Goal: Find specific page/section: Find specific page/section

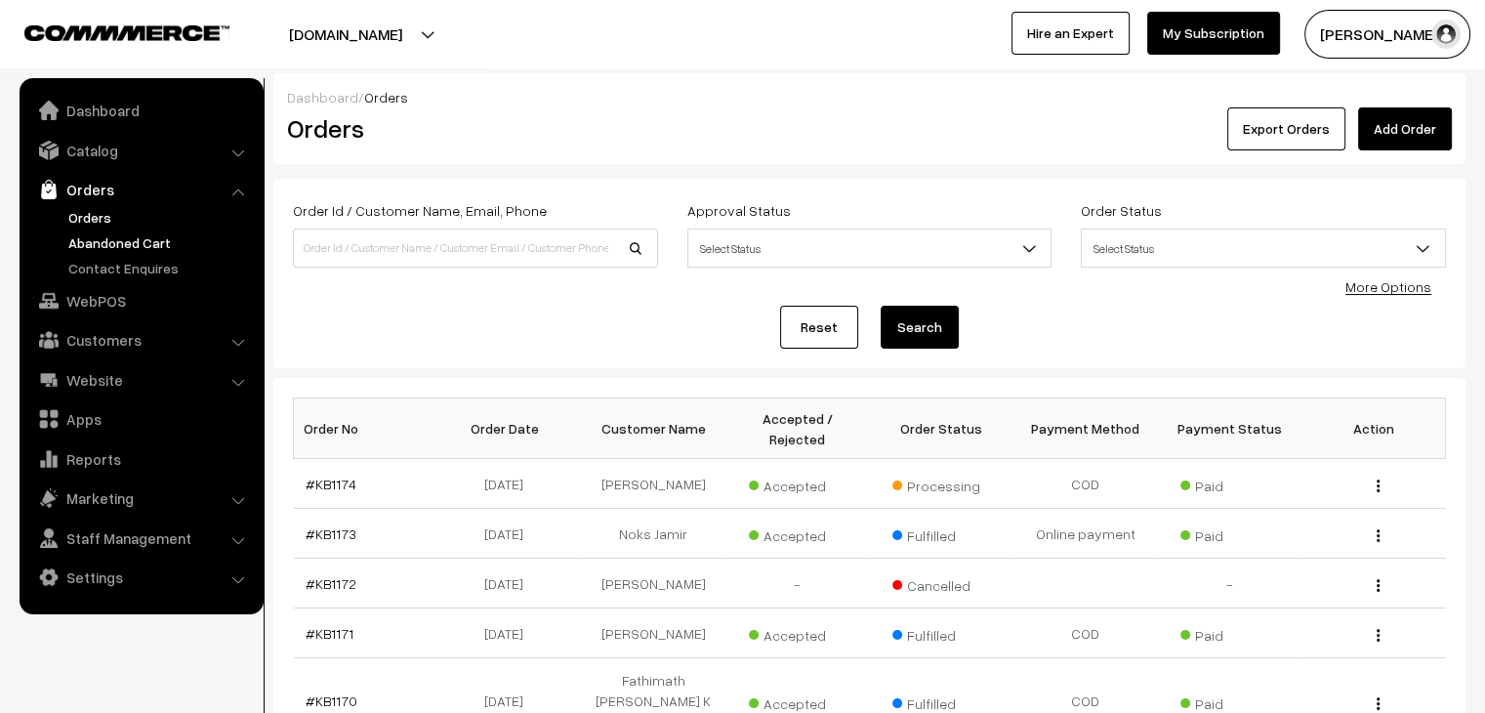
drag, startPoint x: 0, startPoint y: 0, endPoint x: 130, endPoint y: 239, distance: 272.2
click at [130, 239] on link "Abandoned Cart" at bounding box center [159, 242] width 193 height 21
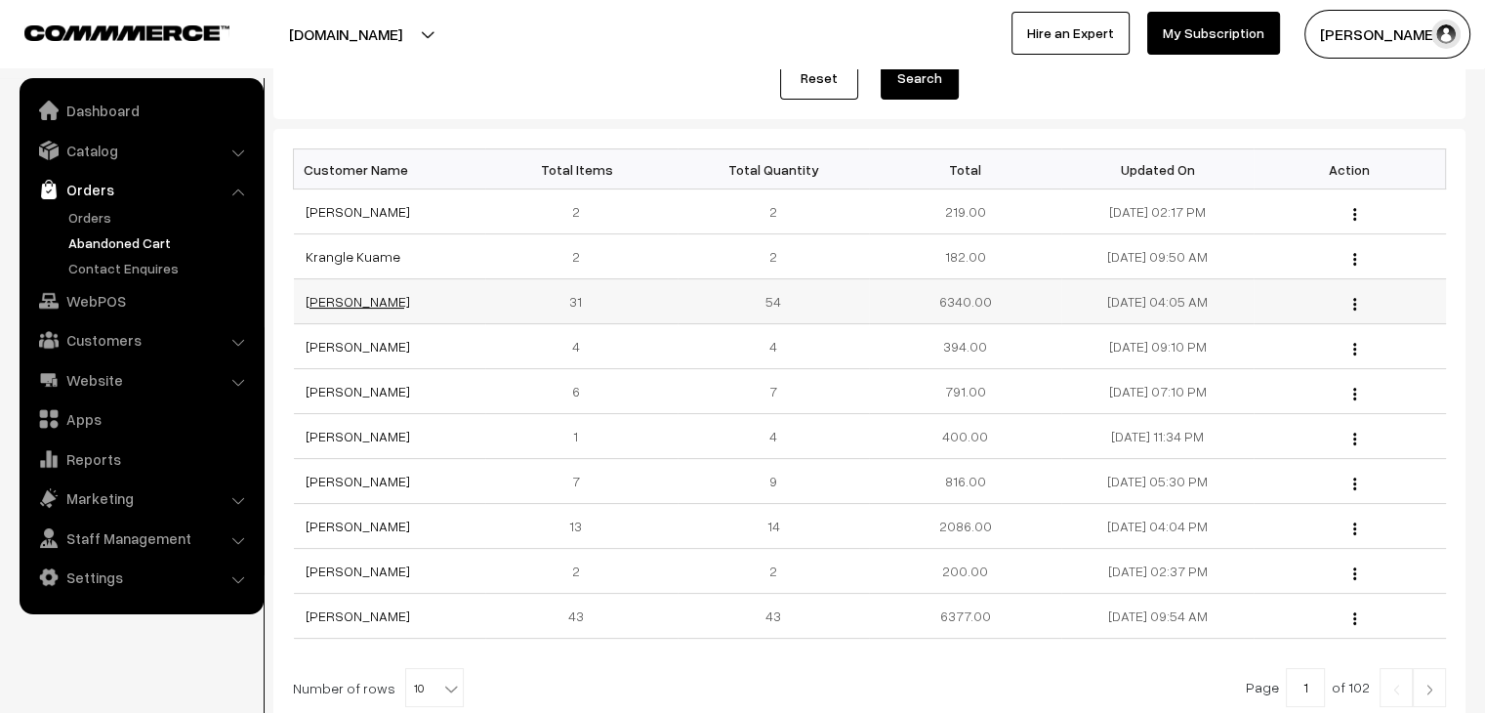
scroll to position [236, 0]
click at [115, 219] on link "Orders" at bounding box center [159, 217] width 193 height 21
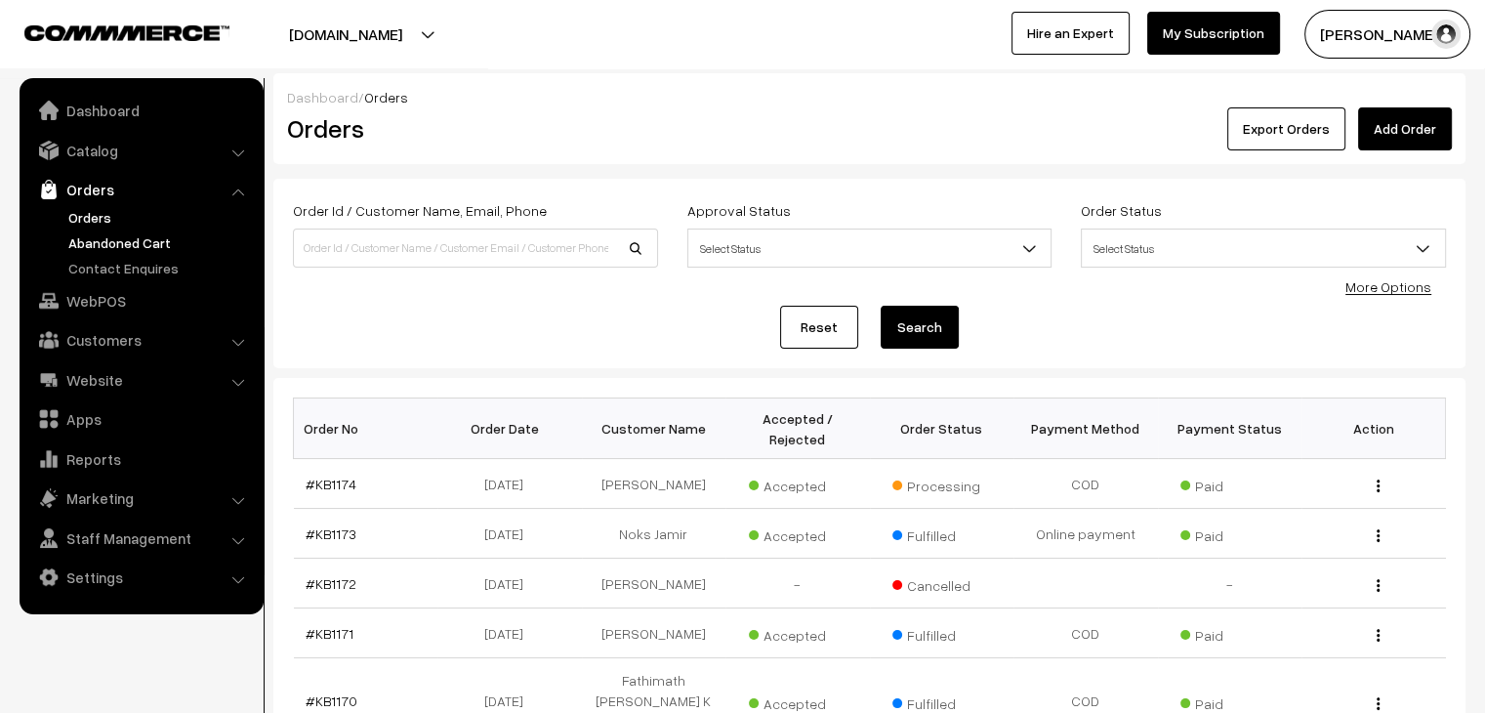
click at [176, 240] on link "Abandoned Cart" at bounding box center [159, 242] width 193 height 21
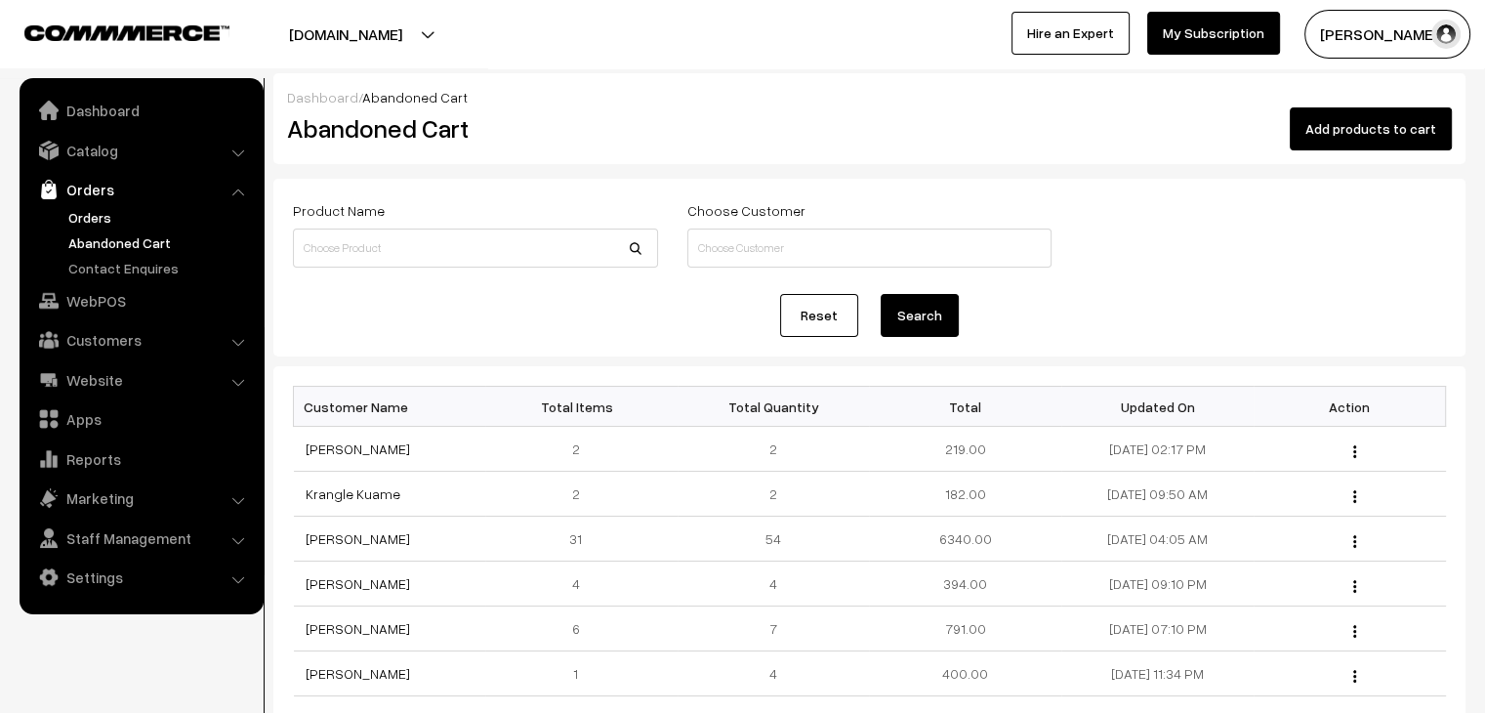
click at [98, 210] on link "Orders" at bounding box center [159, 217] width 193 height 21
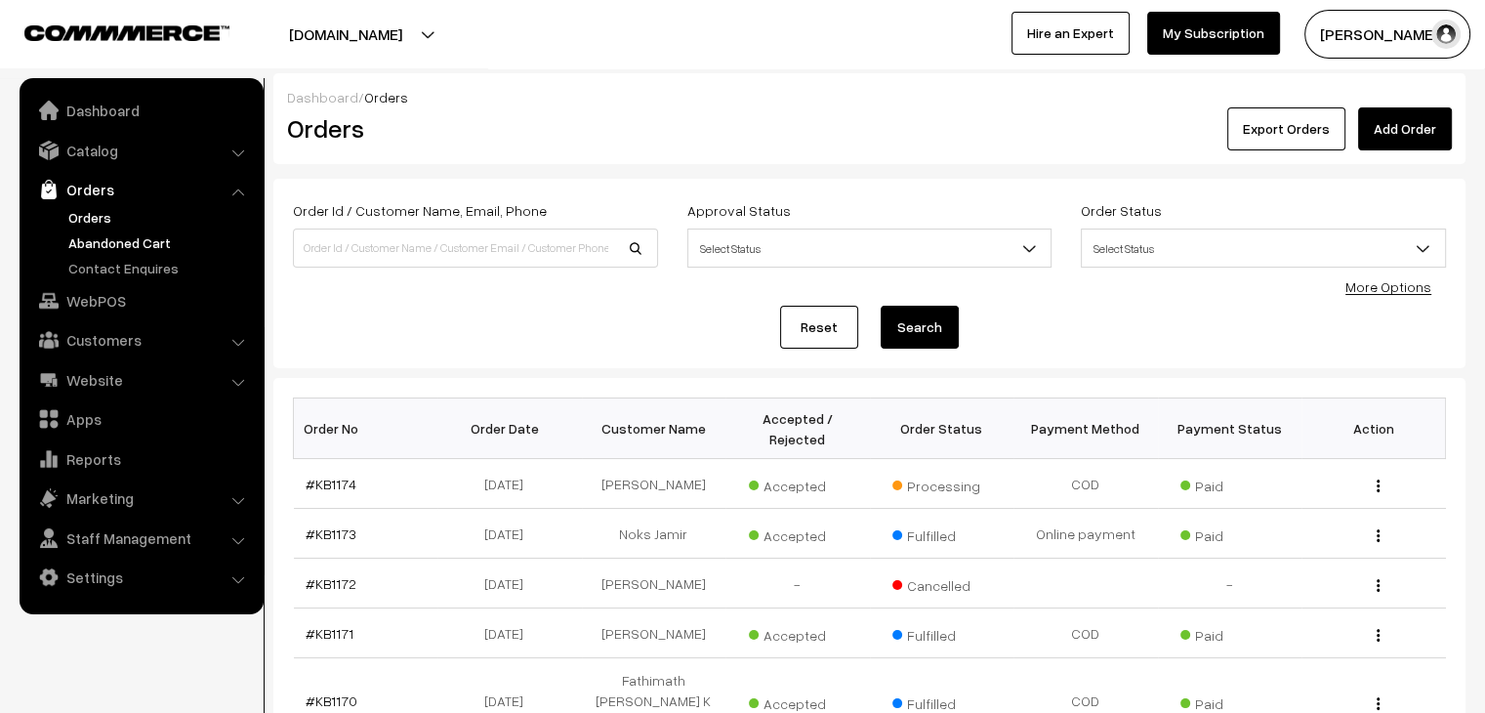
click at [185, 235] on link "Abandoned Cart" at bounding box center [159, 242] width 193 height 21
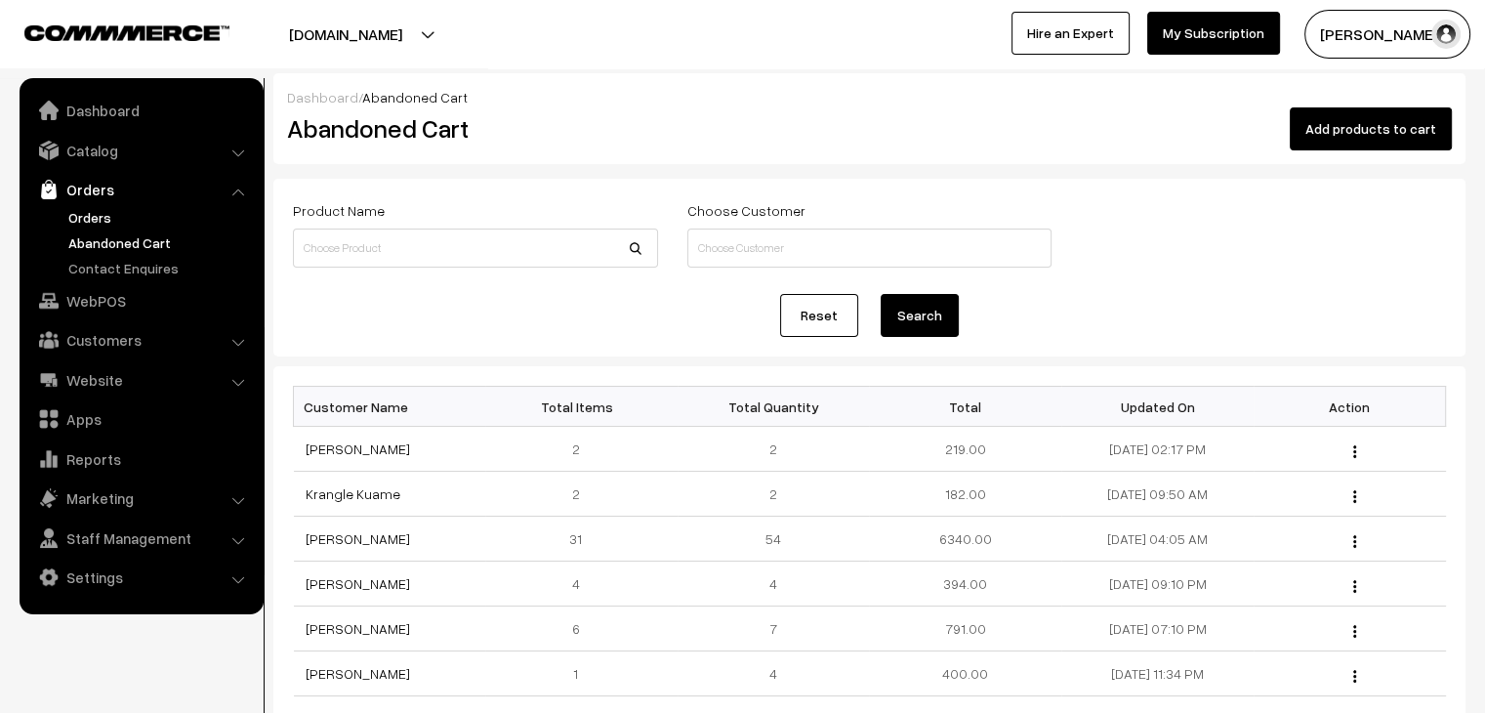
click at [212, 224] on link "Orders" at bounding box center [159, 217] width 193 height 21
